Goal: Information Seeking & Learning: Compare options

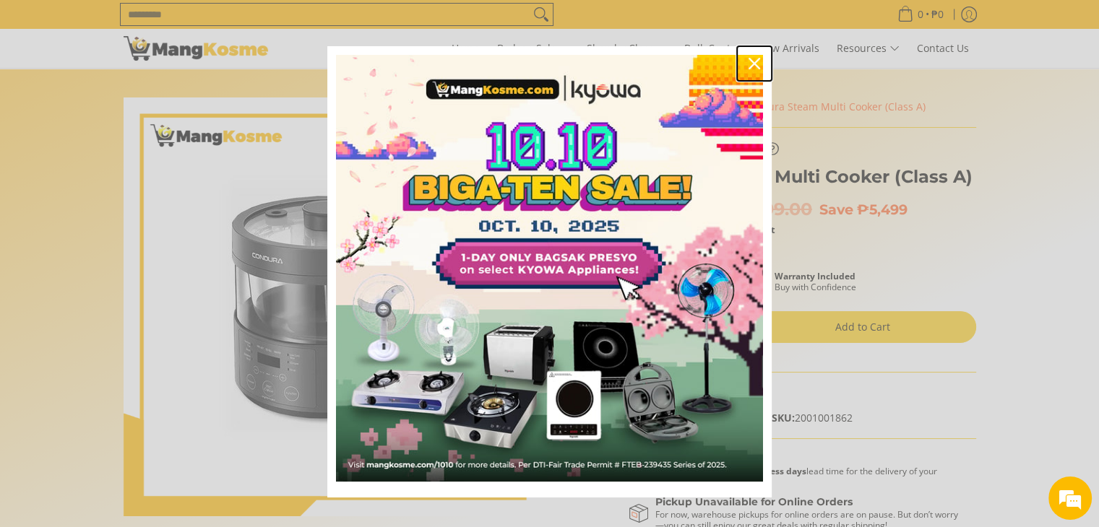
click at [751, 66] on icon "close icon" at bounding box center [754, 64] width 12 height 12
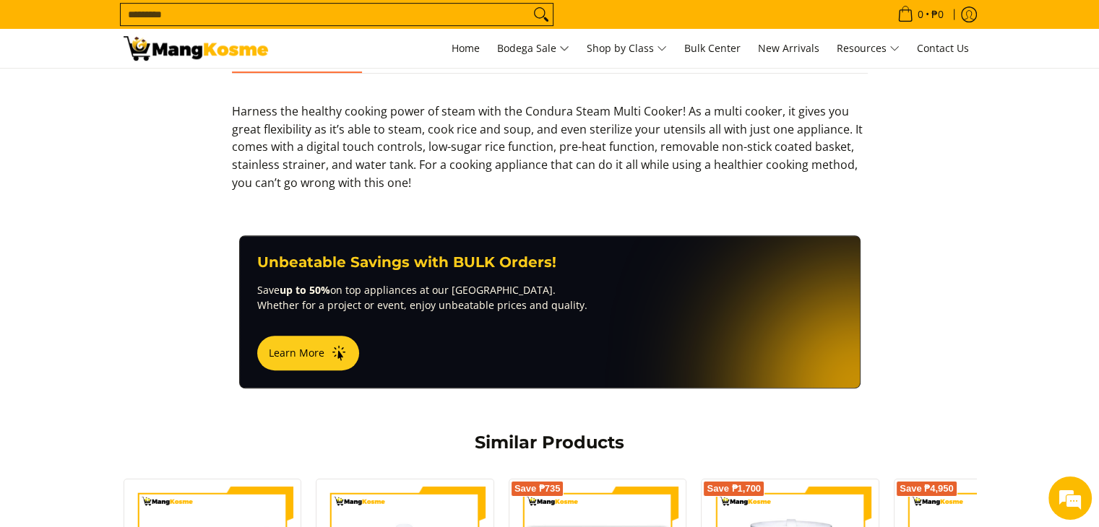
scroll to position [433, 0]
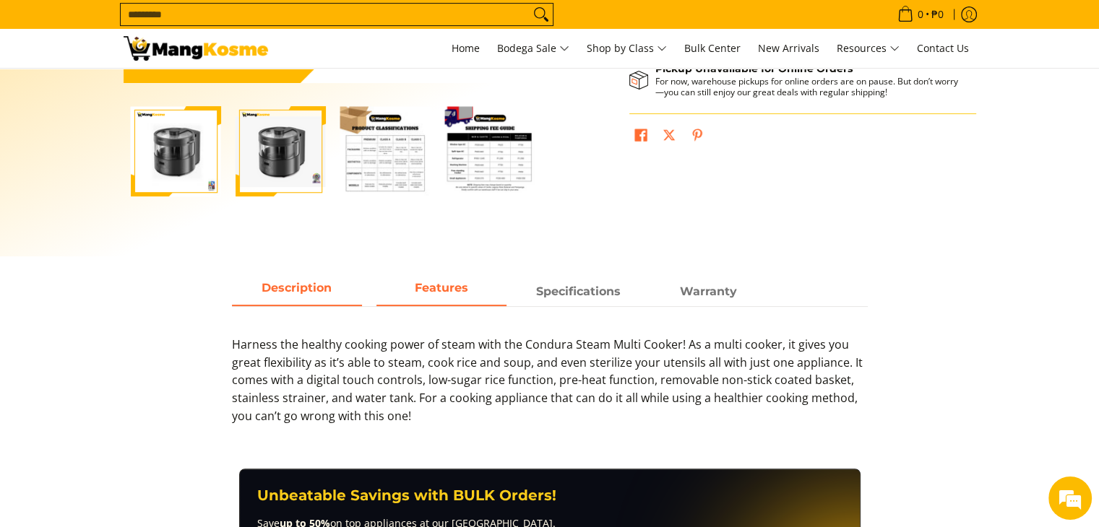
click at [451, 295] on span "Features" at bounding box center [441, 292] width 130 height 26
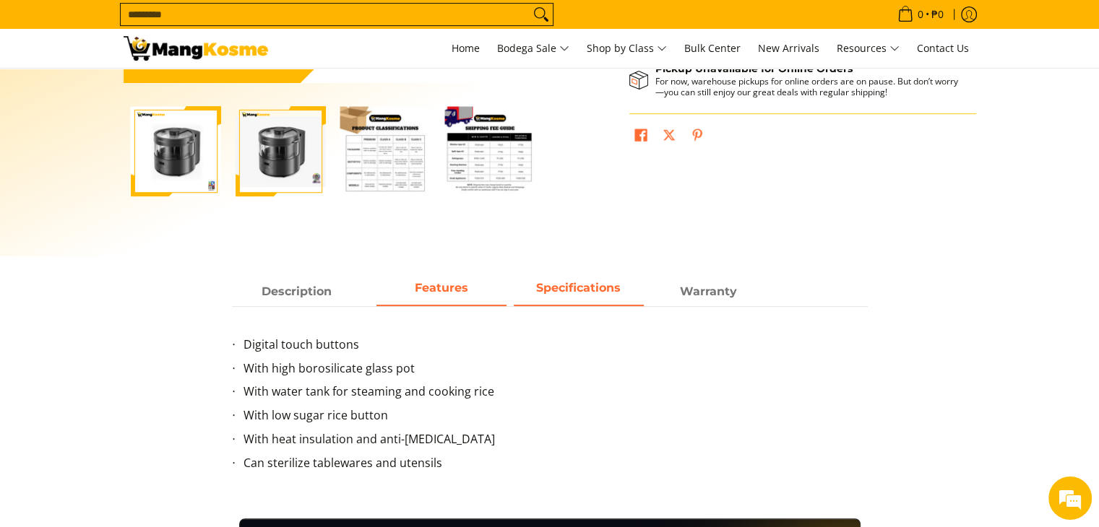
click at [554, 294] on strong "Specifications" at bounding box center [578, 288] width 85 height 14
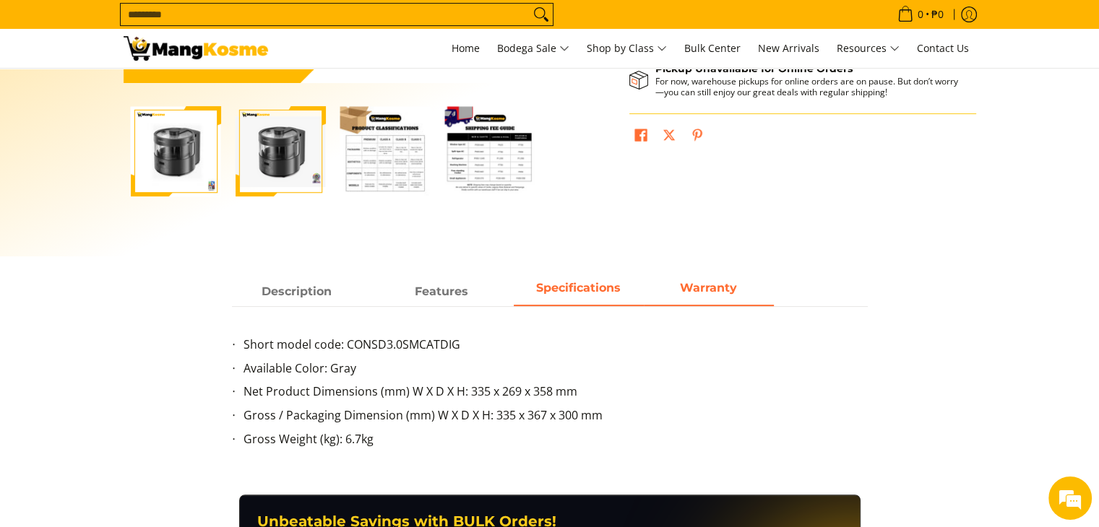
click at [715, 290] on strong "Warranty" at bounding box center [708, 288] width 57 height 14
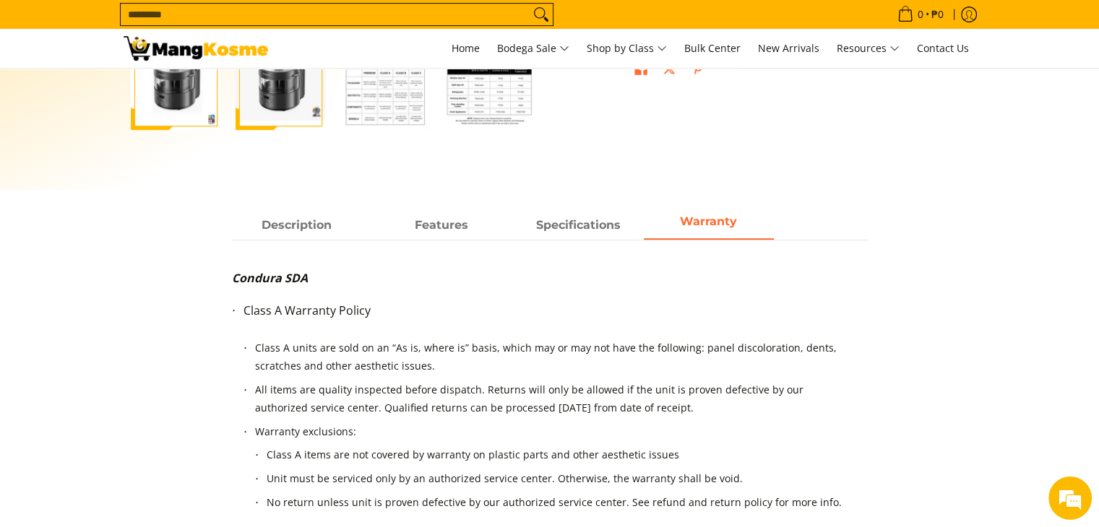
scroll to position [506, 0]
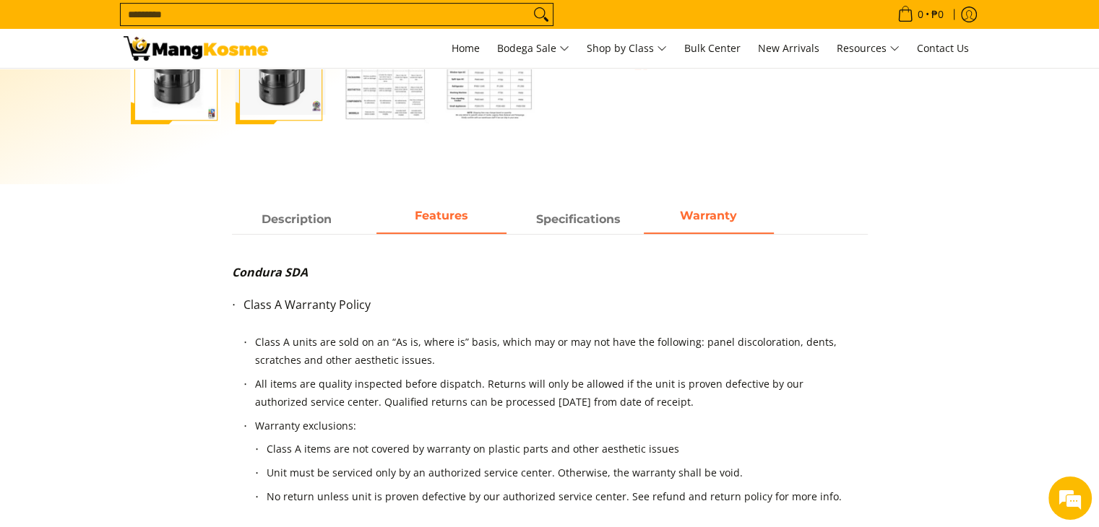
click at [422, 228] on span "Features" at bounding box center [441, 220] width 130 height 26
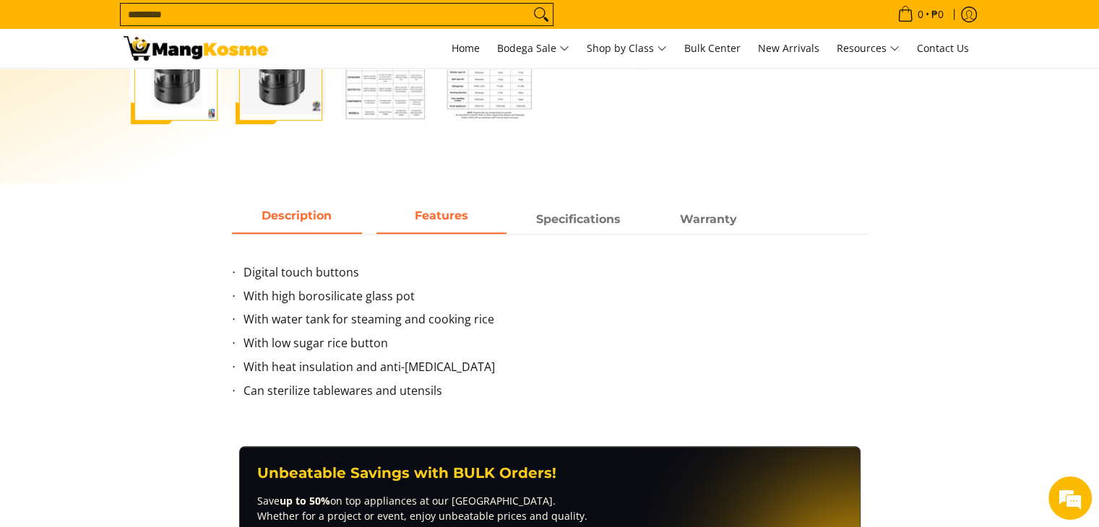
click at [332, 213] on span "Description" at bounding box center [297, 220] width 130 height 26
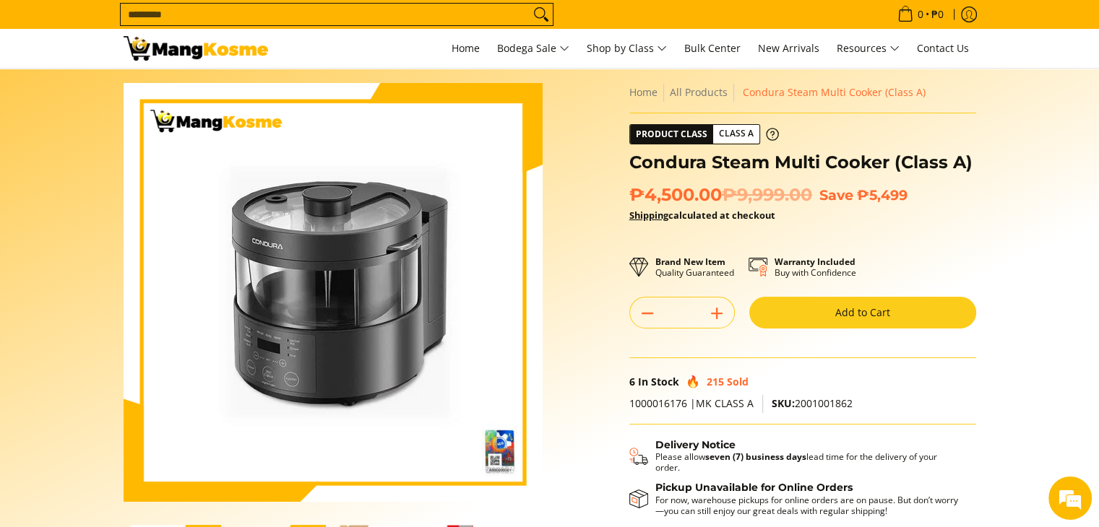
scroll to position [0, 0]
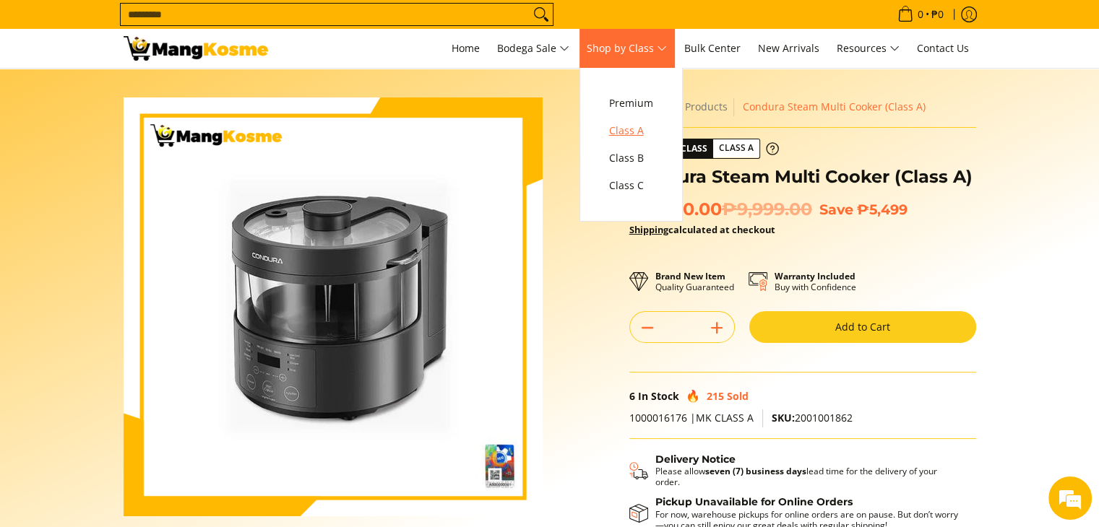
click at [641, 126] on span "Class A" at bounding box center [631, 131] width 44 height 18
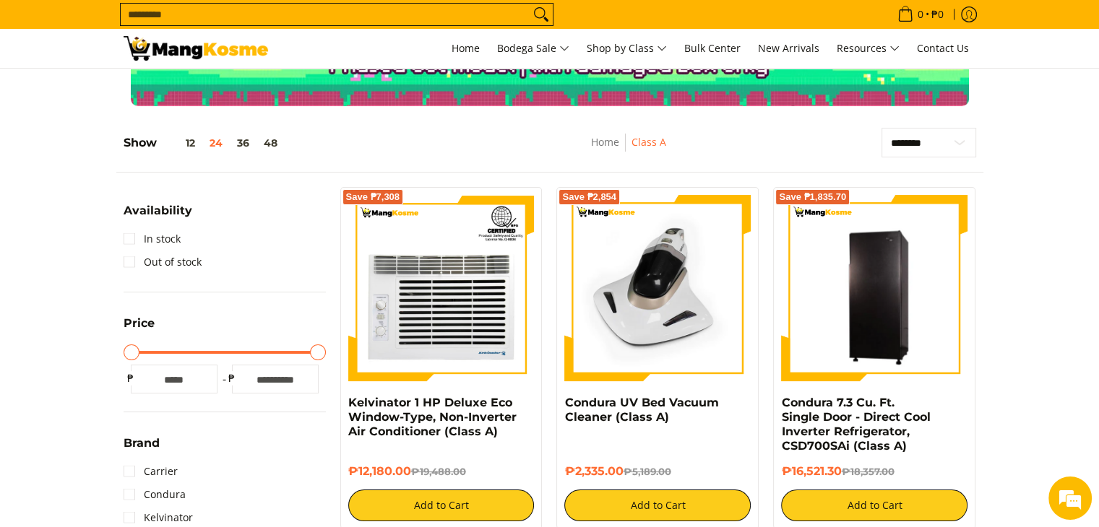
scroll to position [433, 0]
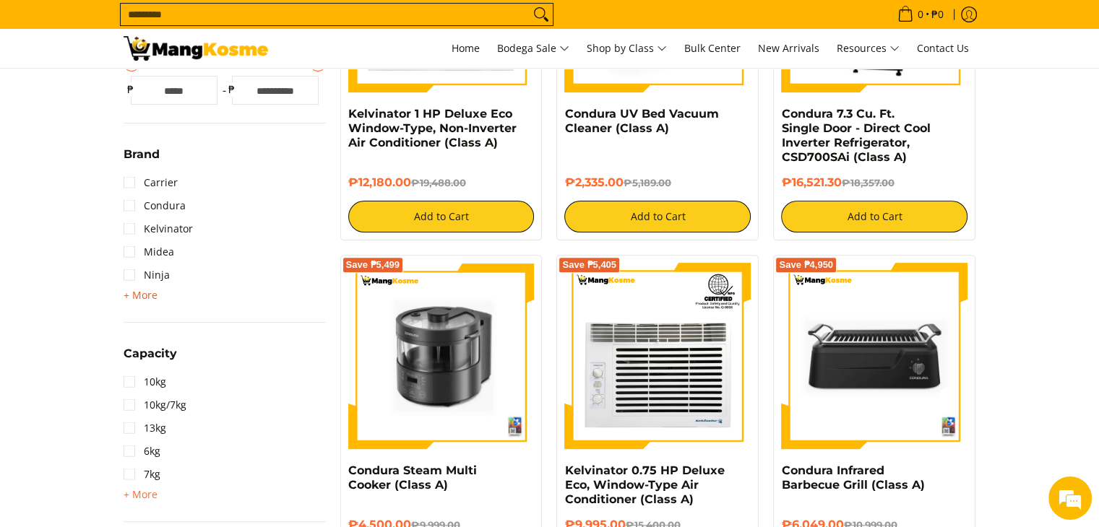
click at [147, 295] on span "+ More" at bounding box center [141, 296] width 34 height 12
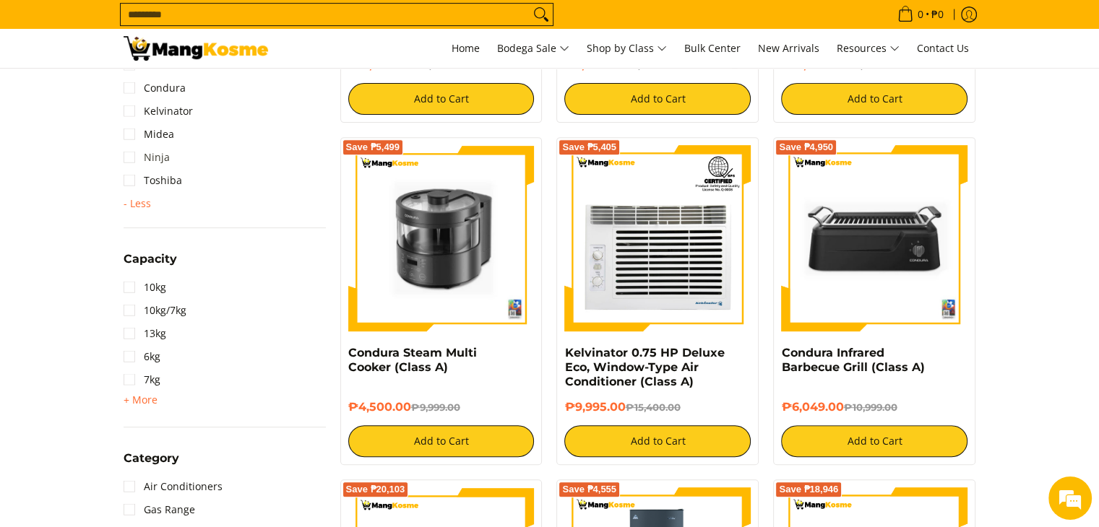
scroll to position [506, 0]
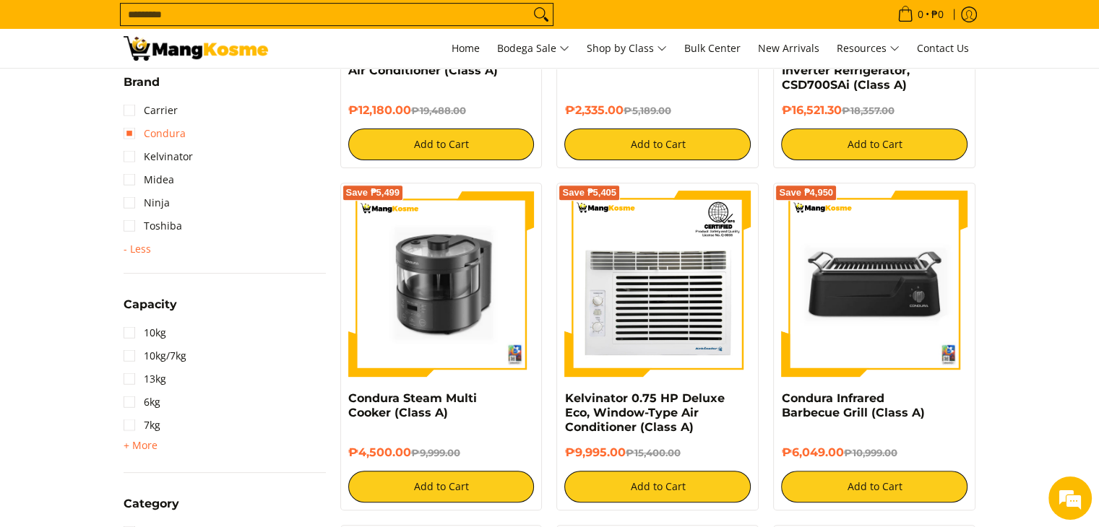
click at [139, 136] on link "Condura" at bounding box center [155, 133] width 62 height 23
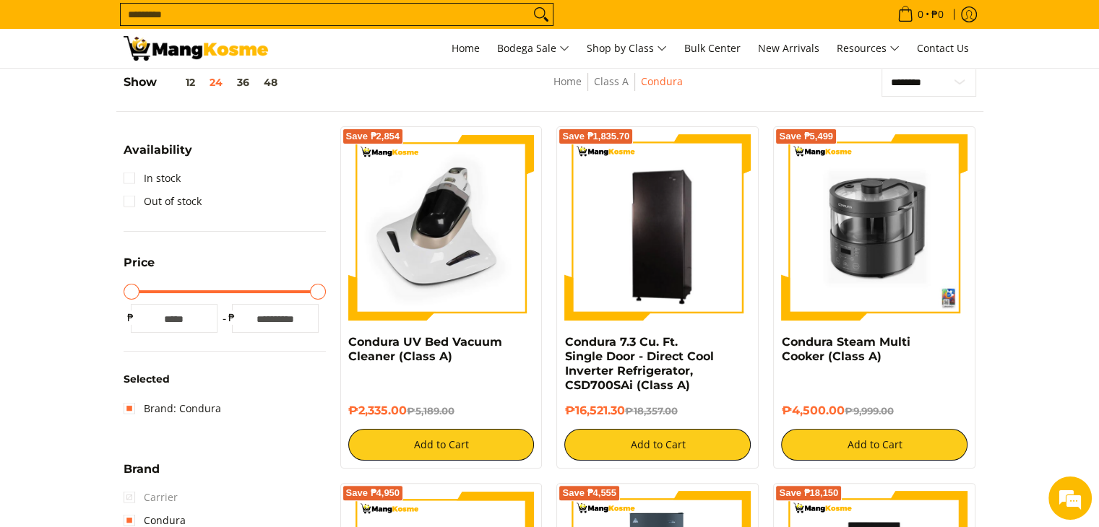
scroll to position [203, 0]
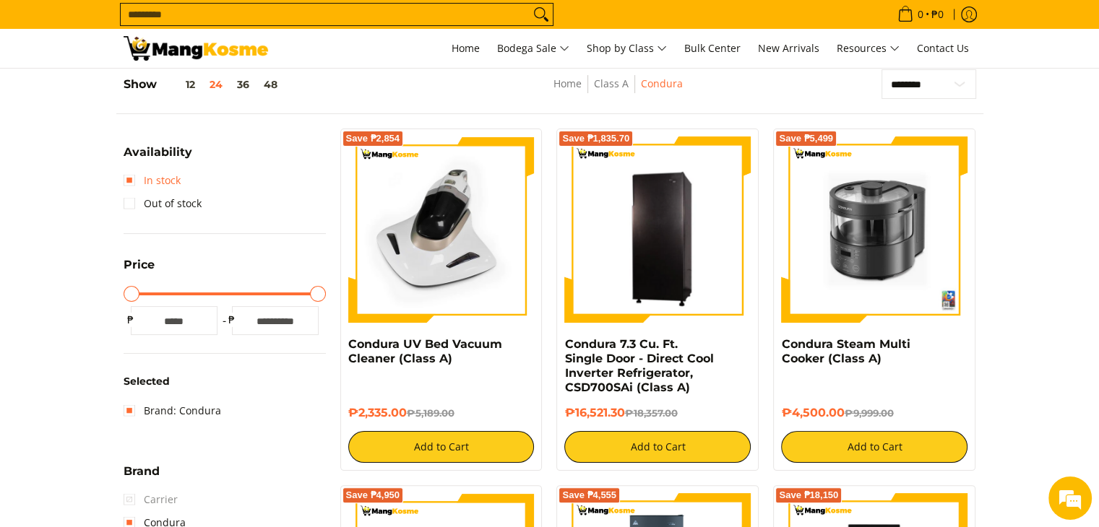
click at [135, 180] on link "In stock" at bounding box center [152, 180] width 57 height 23
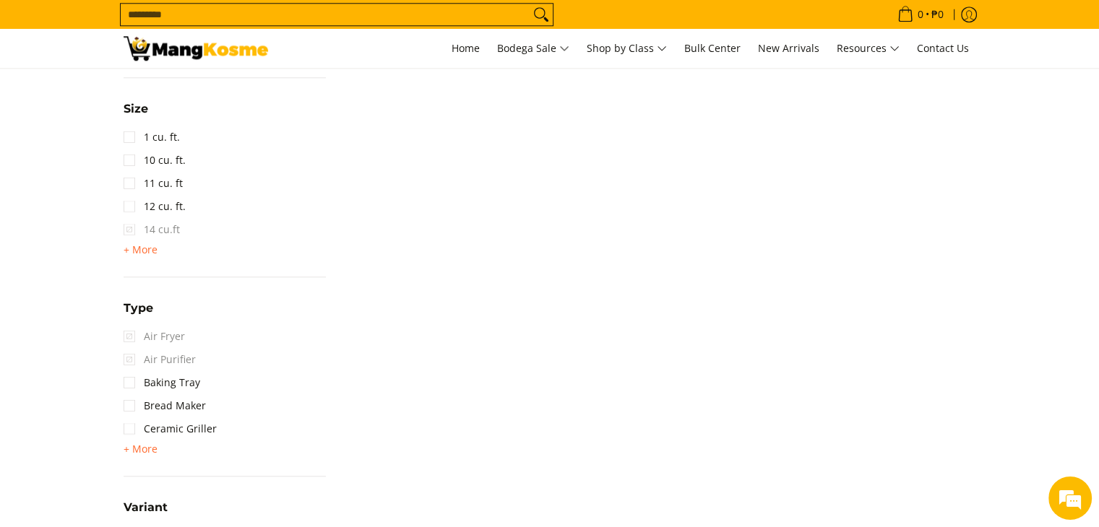
scroll to position [1359, 0]
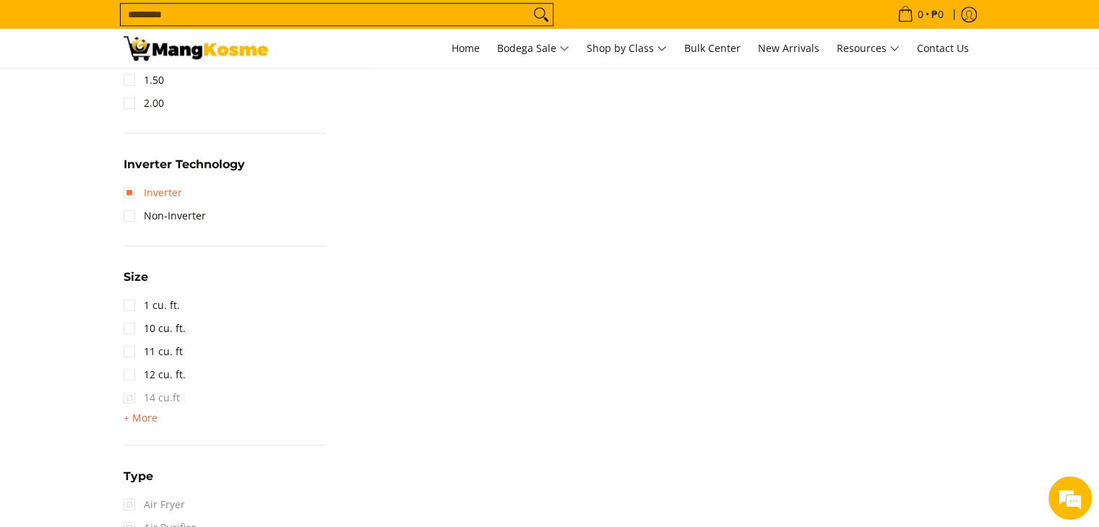
click at [147, 191] on link "Inverter" at bounding box center [153, 192] width 59 height 23
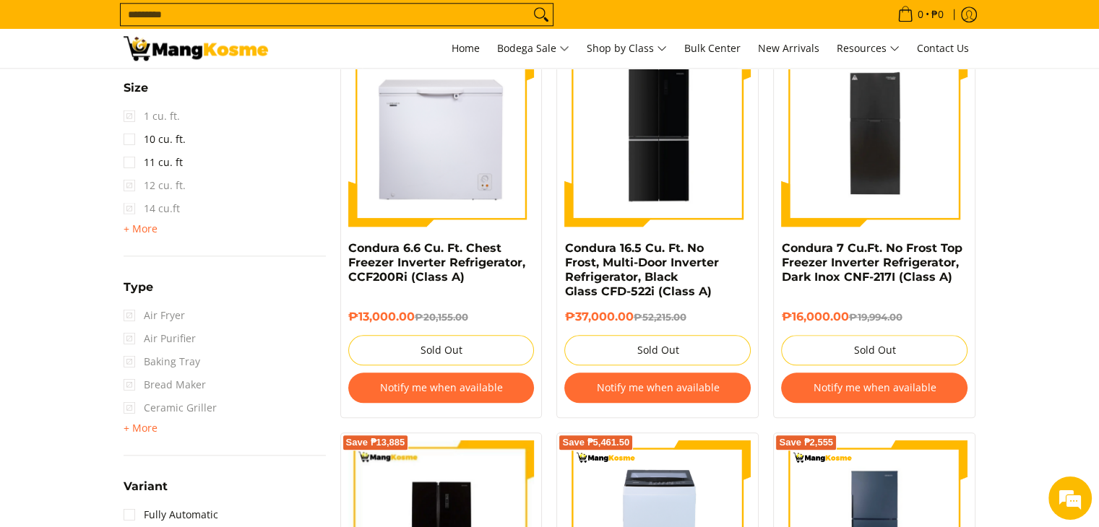
scroll to position [1503, 0]
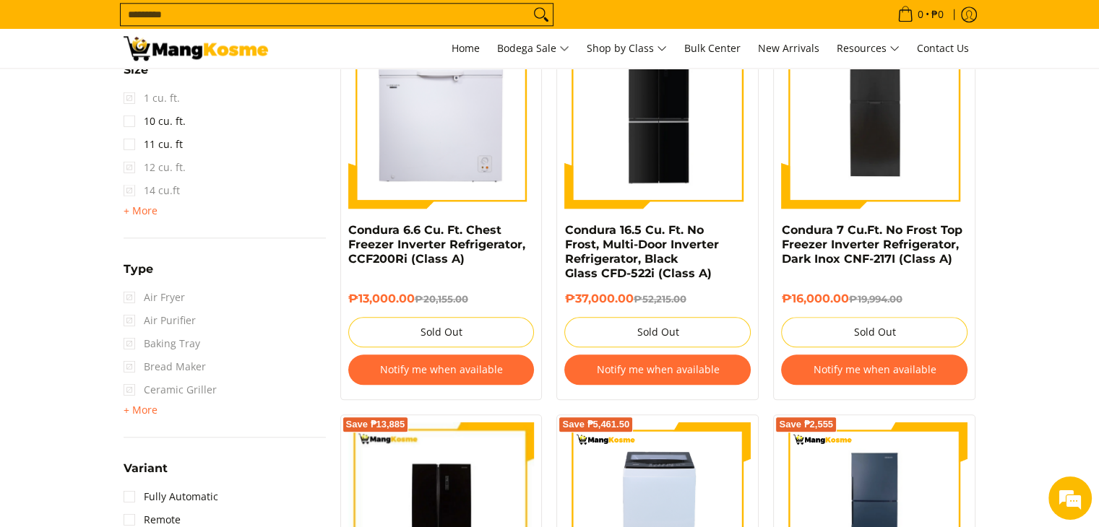
click at [124, 319] on span "Air Purifier" at bounding box center [160, 320] width 72 height 23
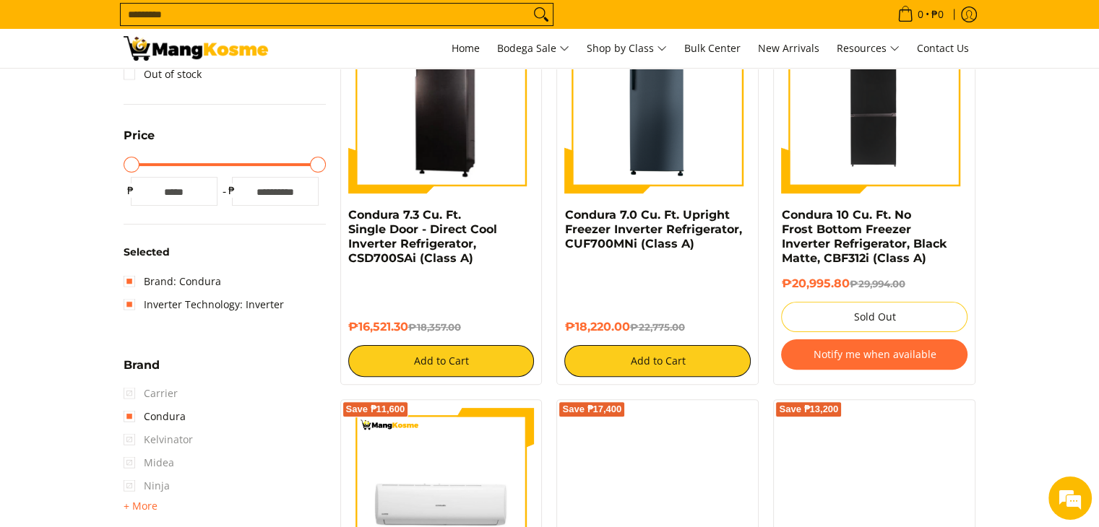
scroll to position [275, 0]
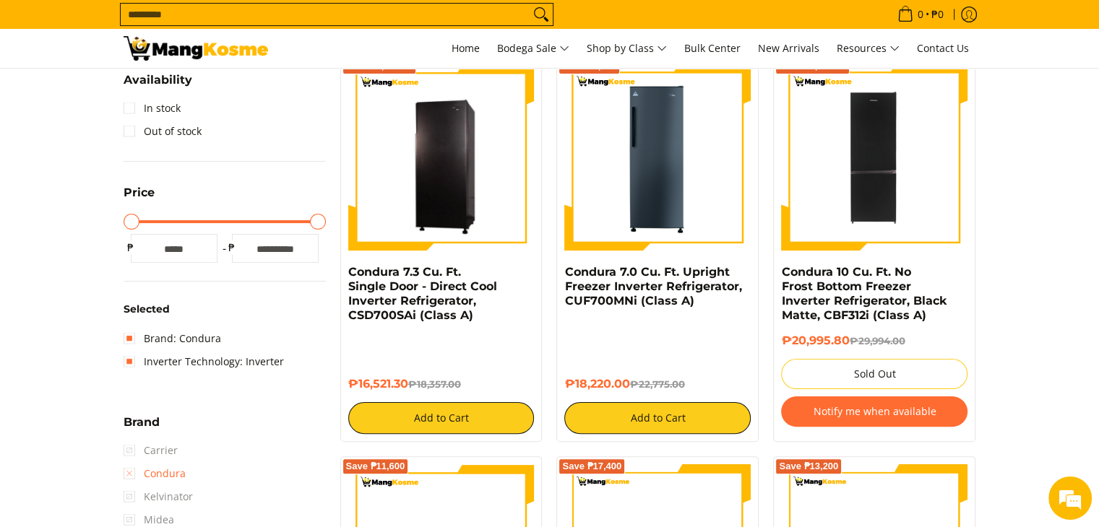
click at [132, 472] on link "Condura" at bounding box center [155, 473] width 62 height 23
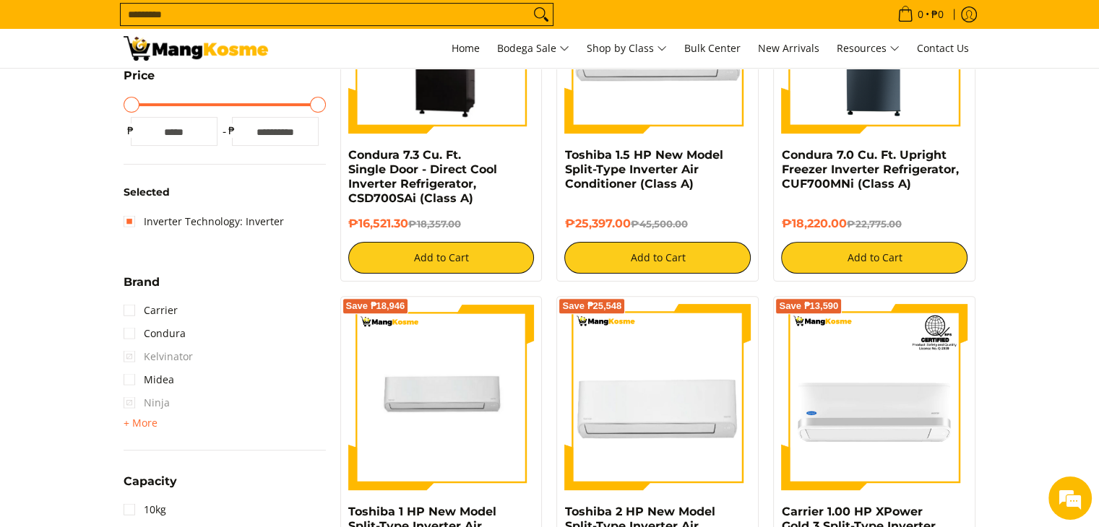
scroll to position [348, 0]
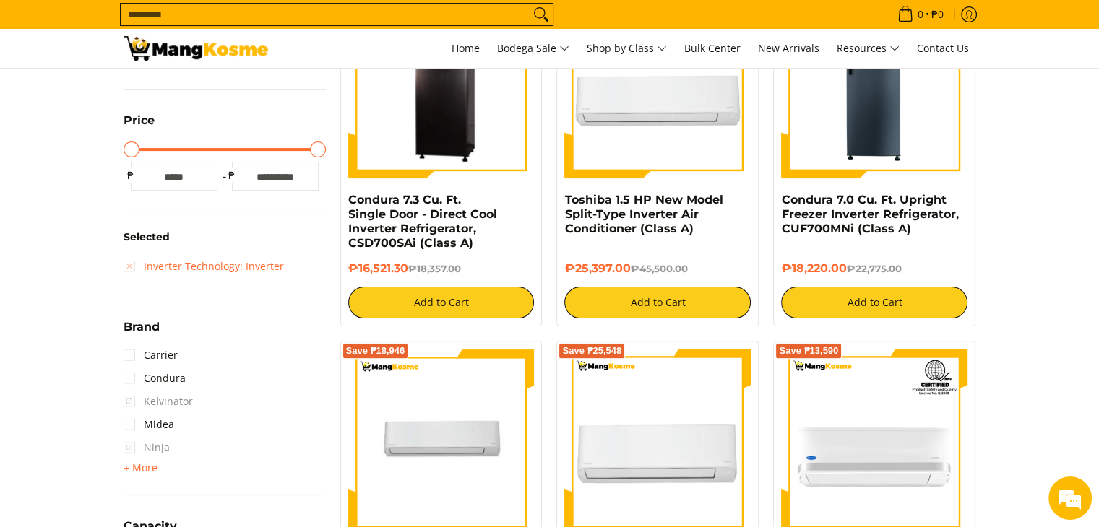
click at [129, 267] on link "Inverter Technology: Inverter" at bounding box center [204, 266] width 160 height 23
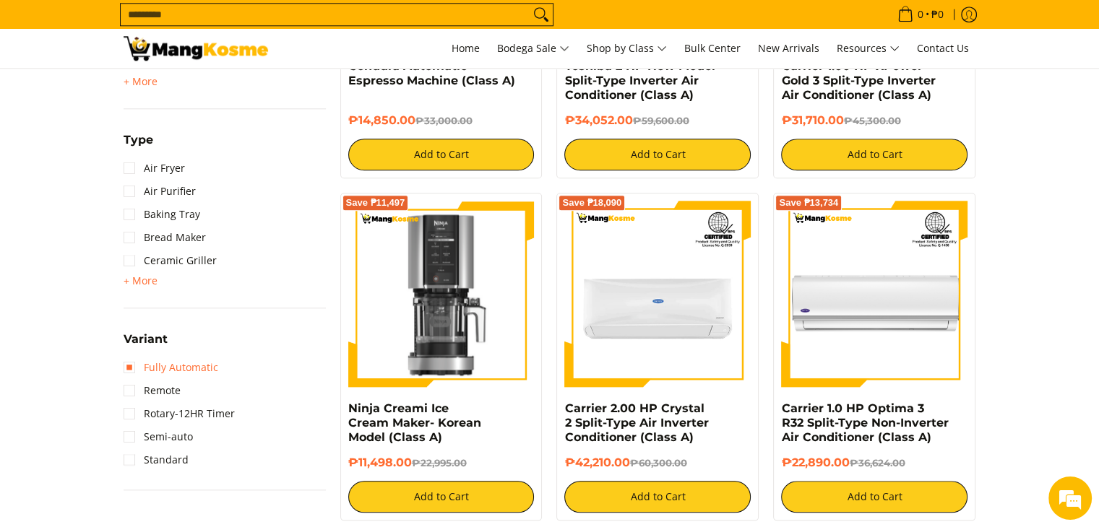
scroll to position [1517, 0]
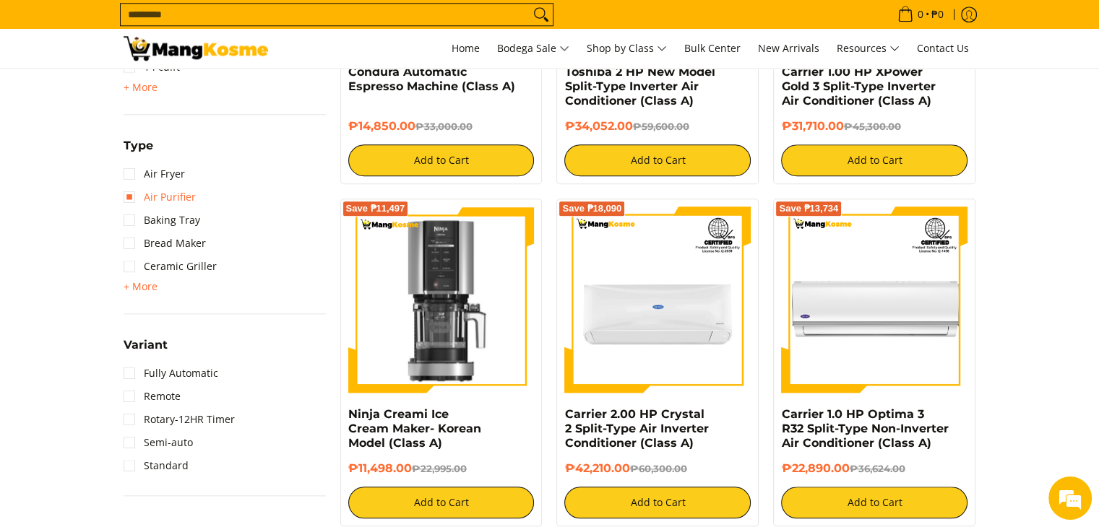
click at [130, 188] on link "Air Purifier" at bounding box center [160, 197] width 72 height 23
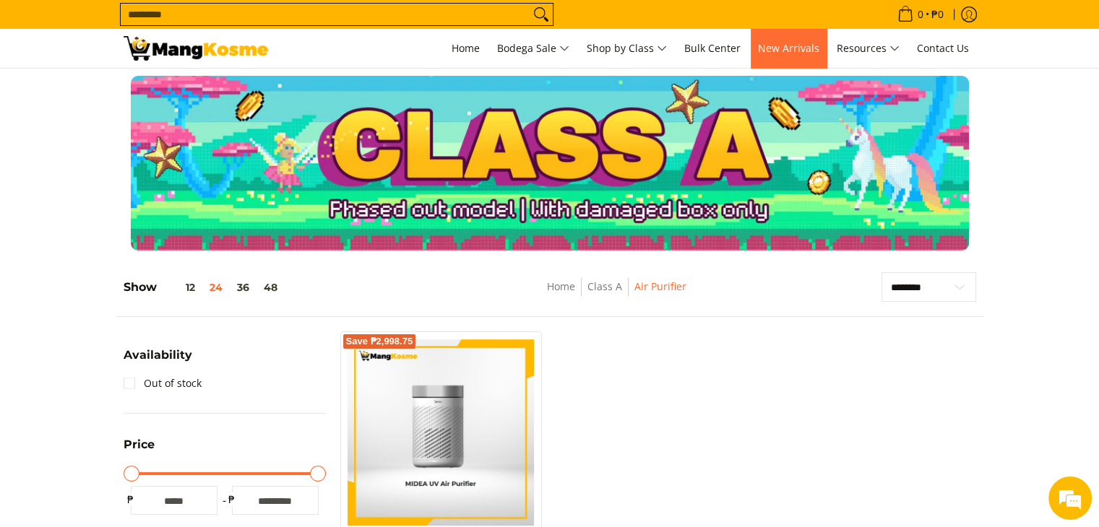
click at [780, 60] on link "New Arrivals" at bounding box center [789, 48] width 76 height 39
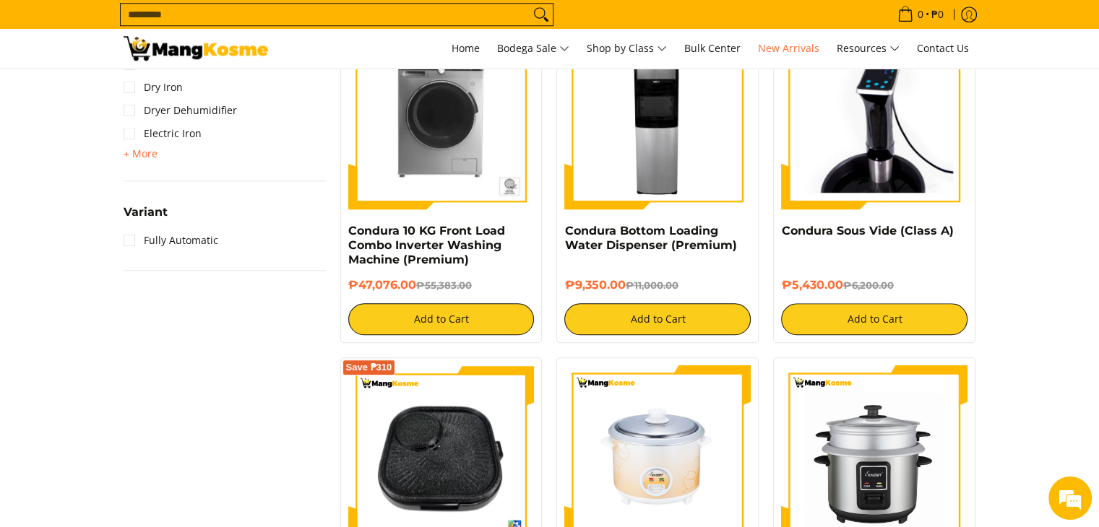
scroll to position [1373, 0]
